Goal: Check status: Check status

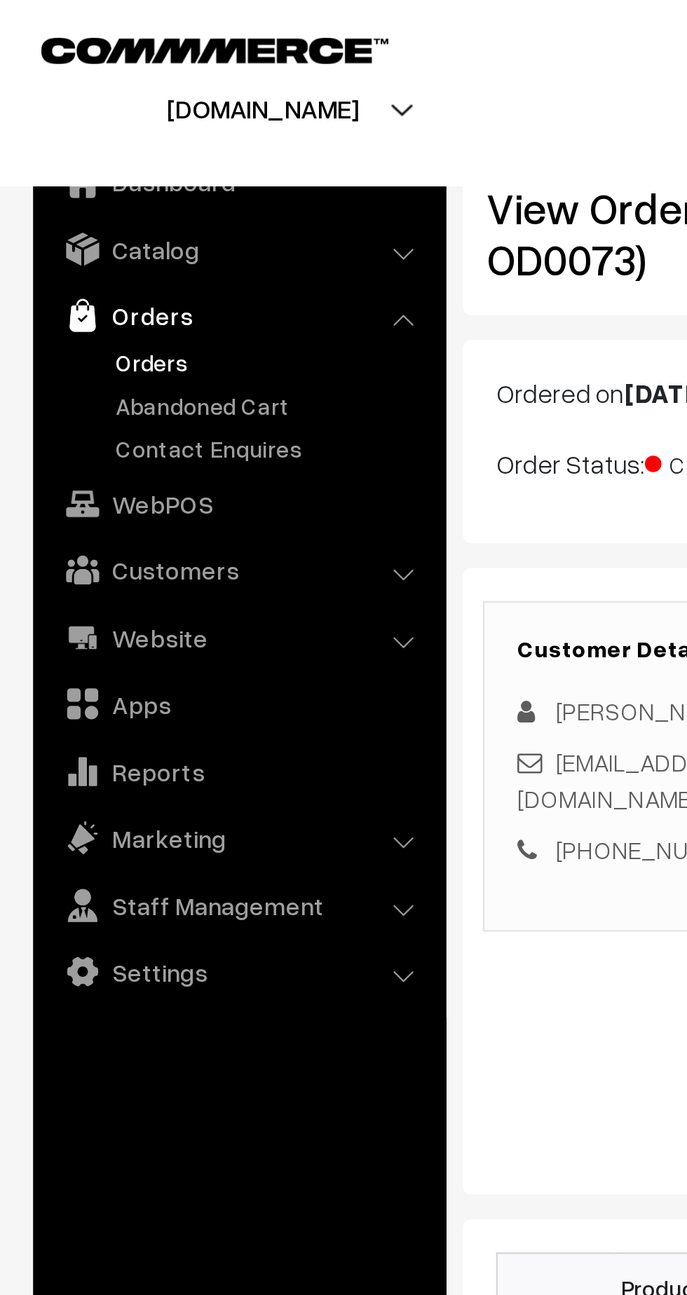
click at [64, 162] on link "Orders" at bounding box center [115, 156] width 139 height 15
